Goal: Task Accomplishment & Management: Manage account settings

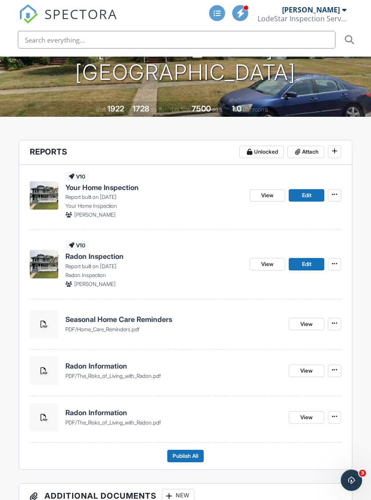
scroll to position [174, 0]
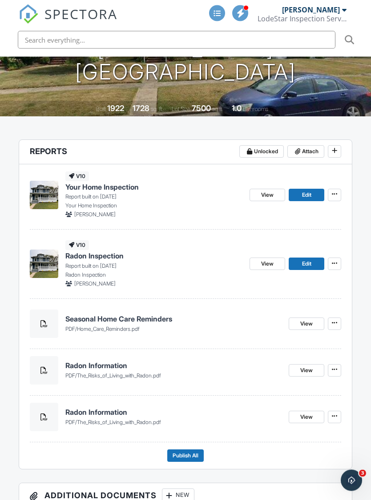
click at [335, 367] on icon at bounding box center [333, 370] width 5 height 6
click at [289, 377] on label "Delete" at bounding box center [290, 377] width 92 height 21
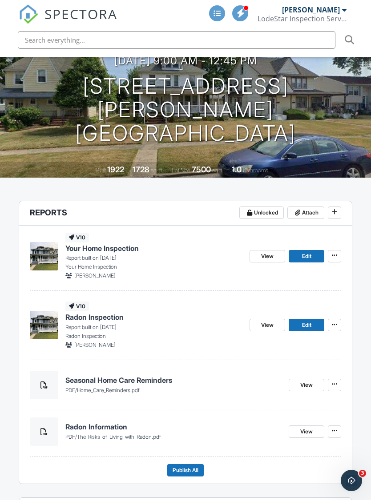
scroll to position [0, 0]
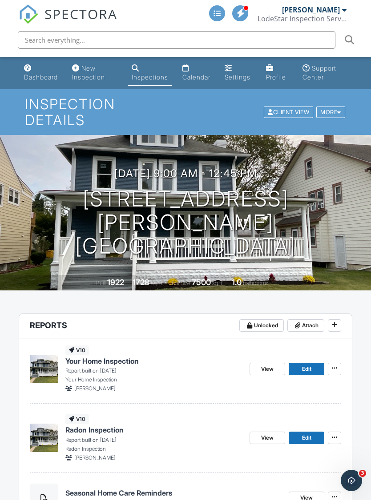
click at [266, 365] on span "View" at bounding box center [267, 369] width 12 height 9
click at [266, 363] on link "View" at bounding box center [267, 369] width 36 height 12
click at [310, 321] on span "Attach" at bounding box center [310, 325] width 16 height 9
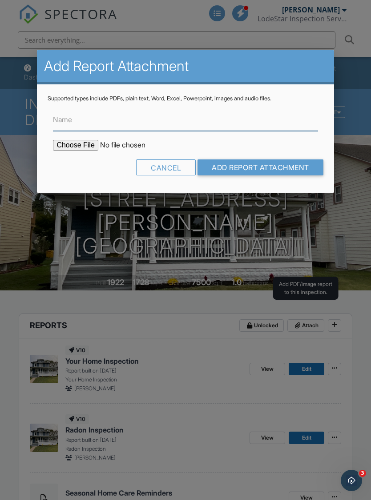
click at [243, 119] on input "Name" at bounding box center [185, 120] width 264 height 22
type input "Termite Report"
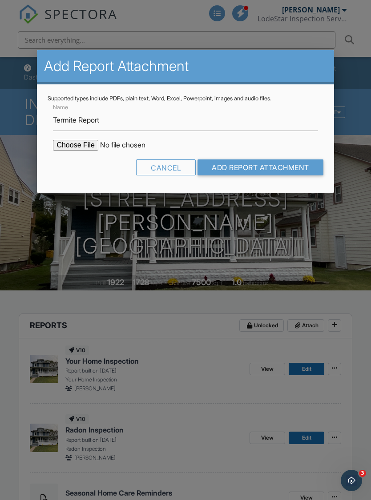
click at [71, 141] on input "file" at bounding box center [128, 145] width 151 height 11
type input "C:\fakepath\108 1st Ave. SW Termite Report.pdf"
click at [286, 169] on input "Add Report Attachment" at bounding box center [260, 168] width 126 height 16
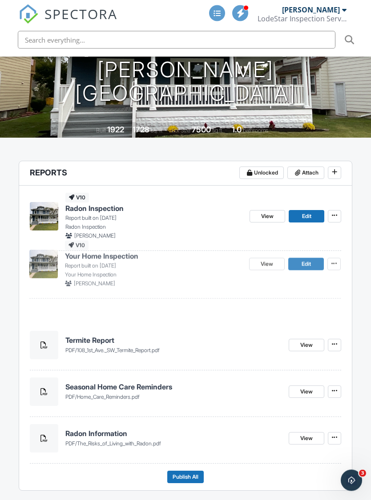
scroll to position [153, 0]
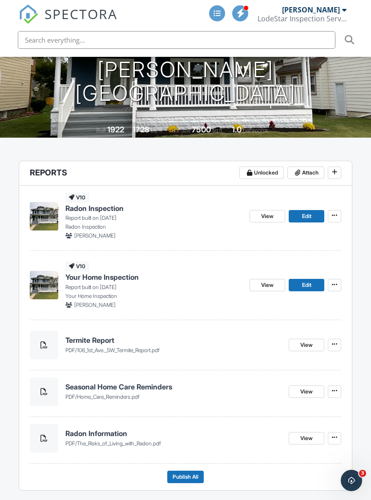
click at [186, 473] on span "Publish All" at bounding box center [185, 477] width 26 height 9
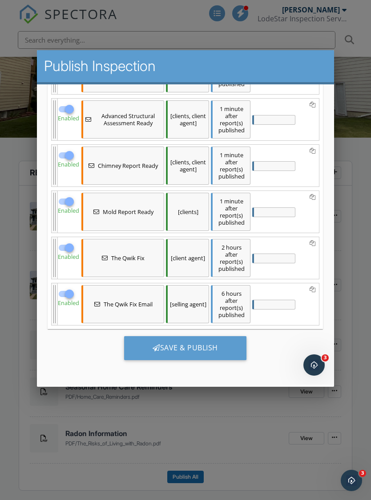
scroll to position [457, 0]
click at [219, 352] on div "Save & Publish" at bounding box center [185, 348] width 122 height 24
